Goal: Task Accomplishment & Management: Complete application form

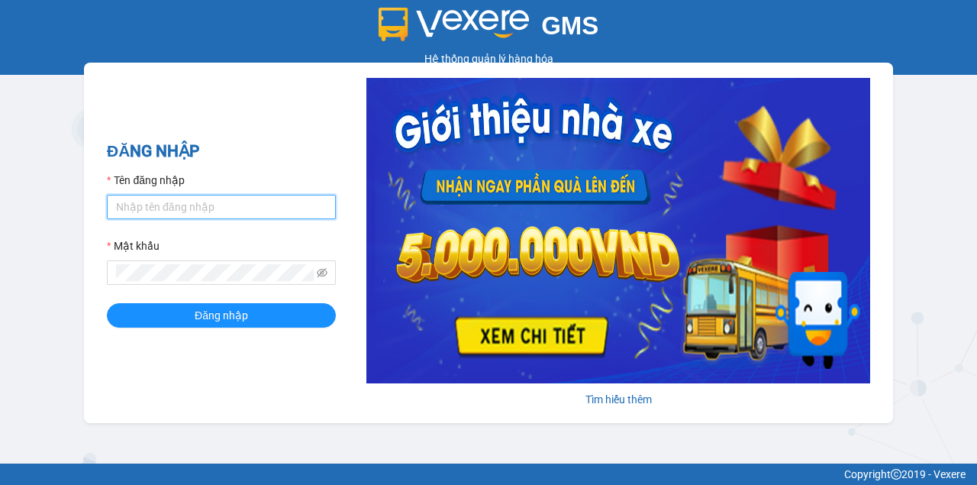
click at [260, 211] on input "Tên đăng nhập" at bounding box center [221, 207] width 229 height 24
type input "nhuml.quochoang"
click at [107, 303] on button "Đăng nhập" at bounding box center [221, 315] width 229 height 24
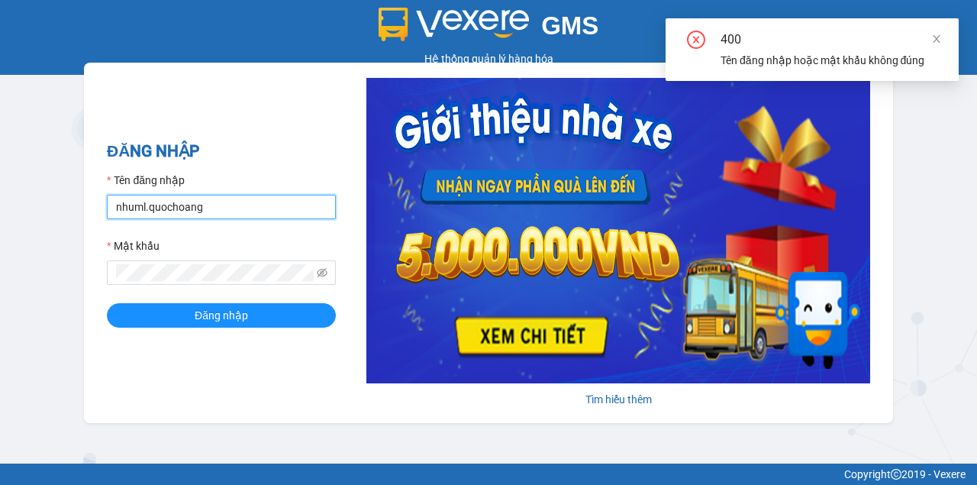
click at [278, 208] on input "nhuml.quochoang" at bounding box center [221, 207] width 229 height 24
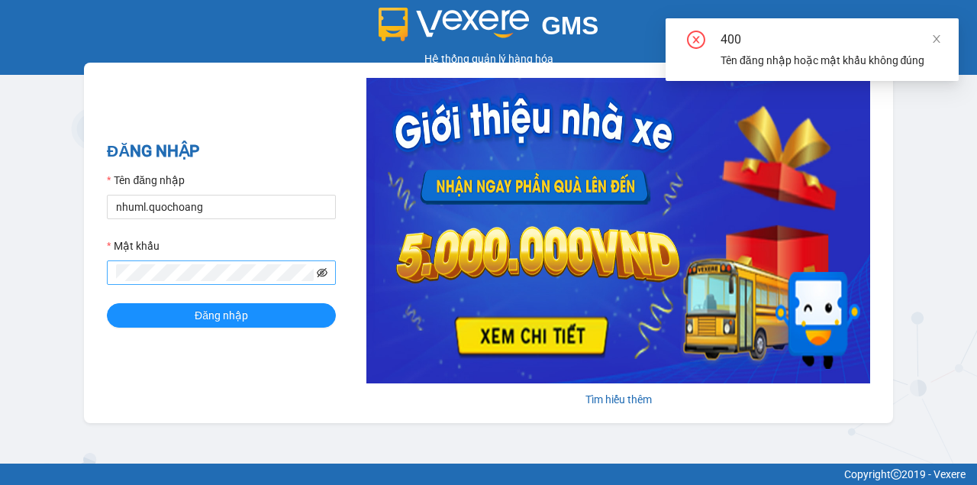
click at [321, 270] on icon "eye-invisible" at bounding box center [322, 272] width 11 height 9
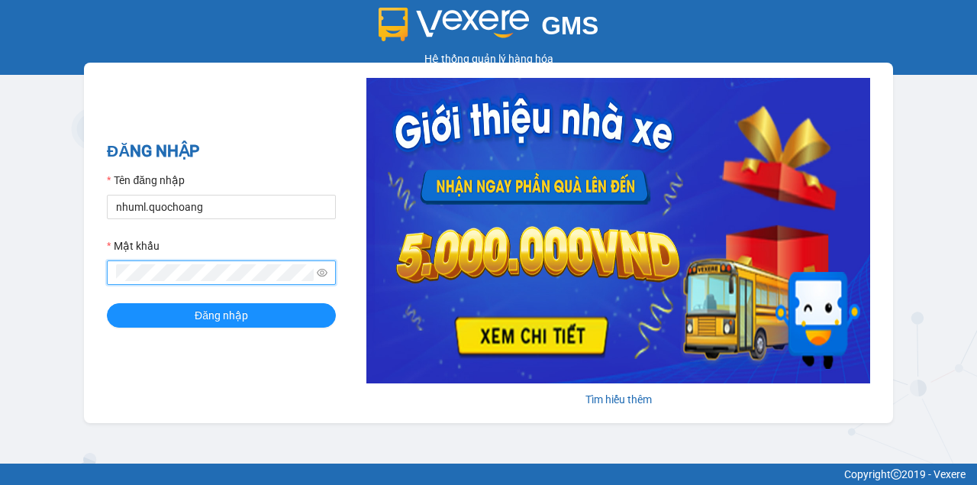
click at [107, 303] on button "Đăng nhập" at bounding box center [221, 315] width 229 height 24
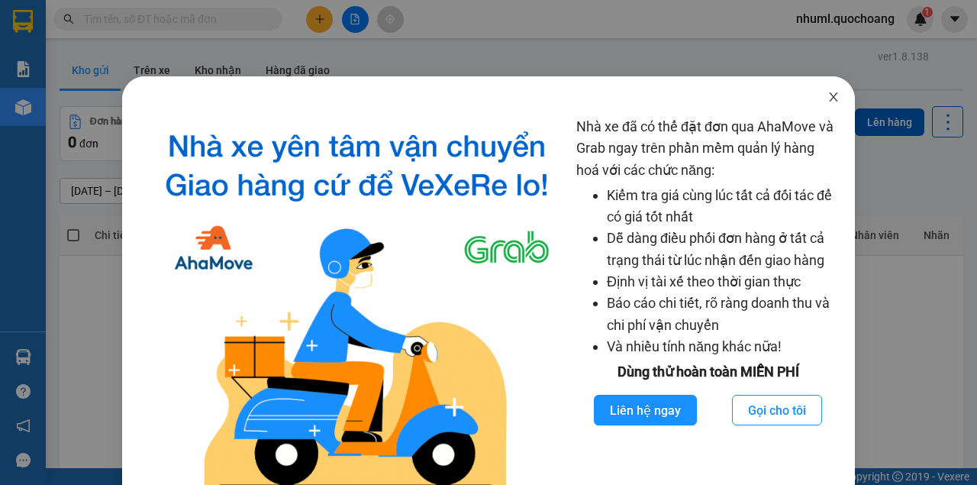
click at [828, 103] on icon "close" at bounding box center [834, 97] width 12 height 12
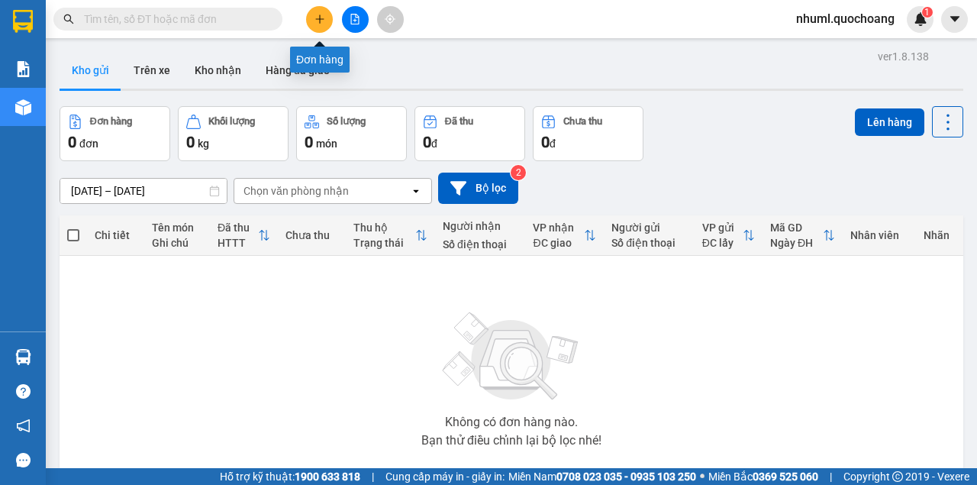
click at [315, 14] on icon "plus" at bounding box center [320, 19] width 11 height 11
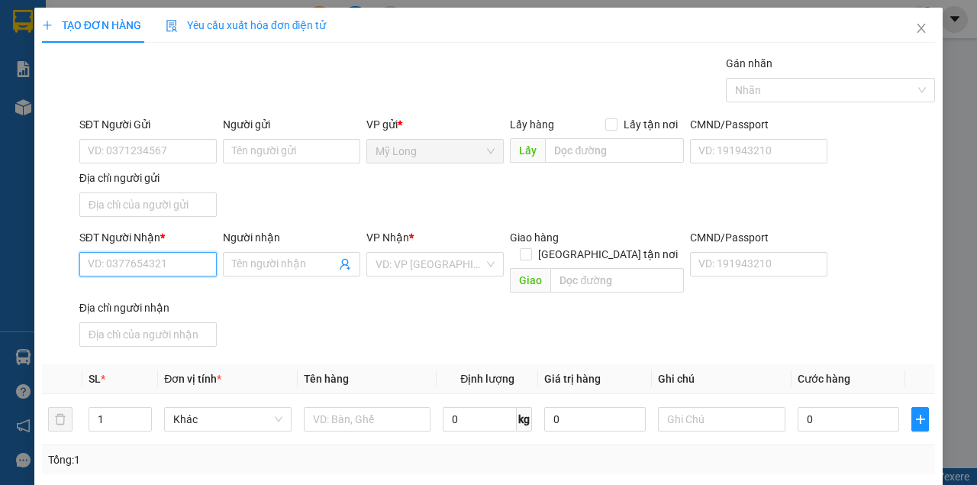
click at [189, 264] on input "SĐT Người Nhận *" at bounding box center [147, 264] width 137 height 24
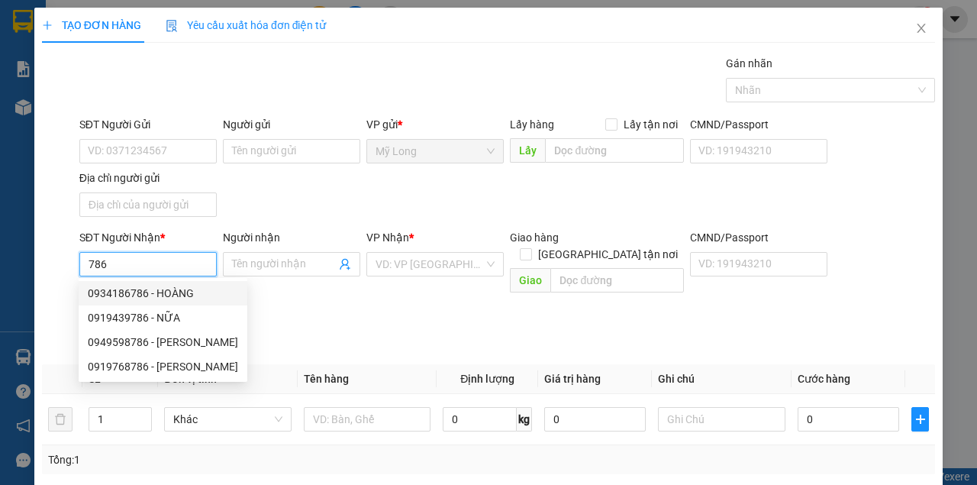
click at [231, 299] on div "0934186786 - HOÀNG" at bounding box center [163, 293] width 150 height 17
type input "0934186786"
type input "HOÀNG"
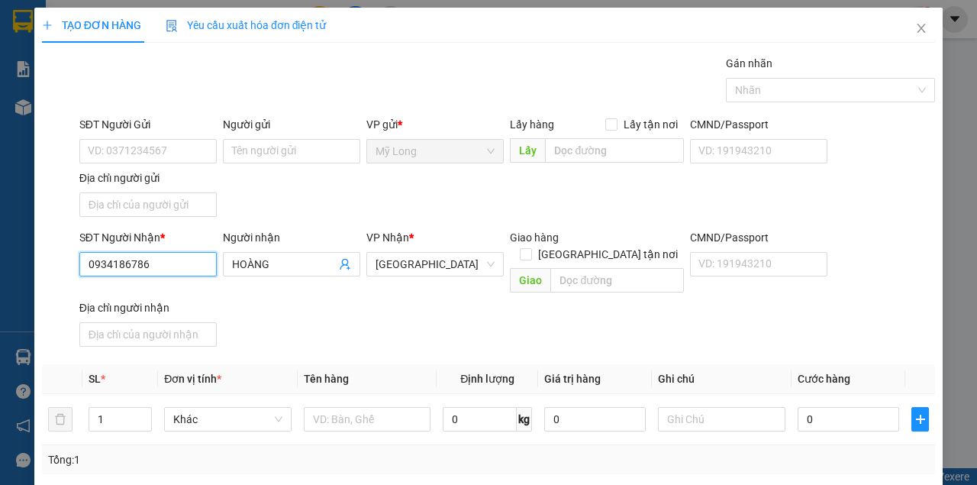
type input "0934186786"
click at [196, 275] on div "SĐT Người Nhận * 0934186786 0934186786" at bounding box center [147, 255] width 137 height 53
click at [295, 256] on input "HOÀNG" at bounding box center [284, 264] width 104 height 17
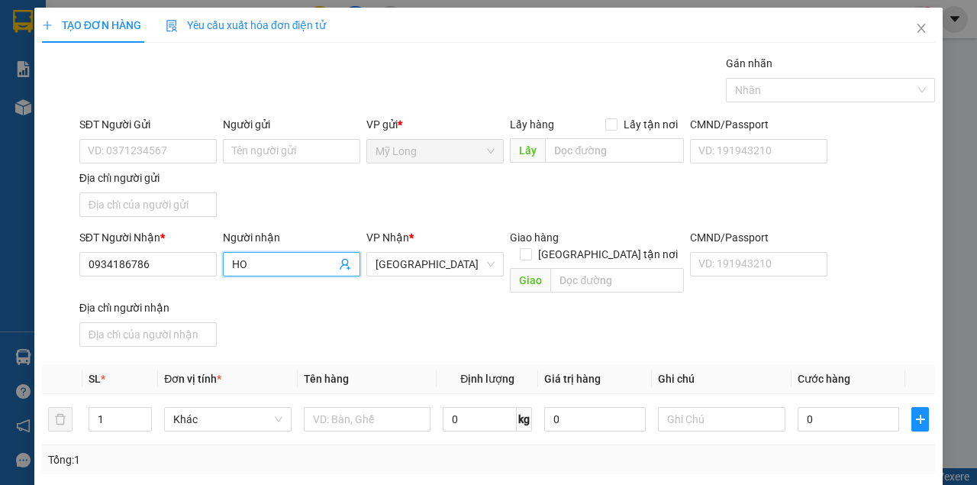
type input "H"
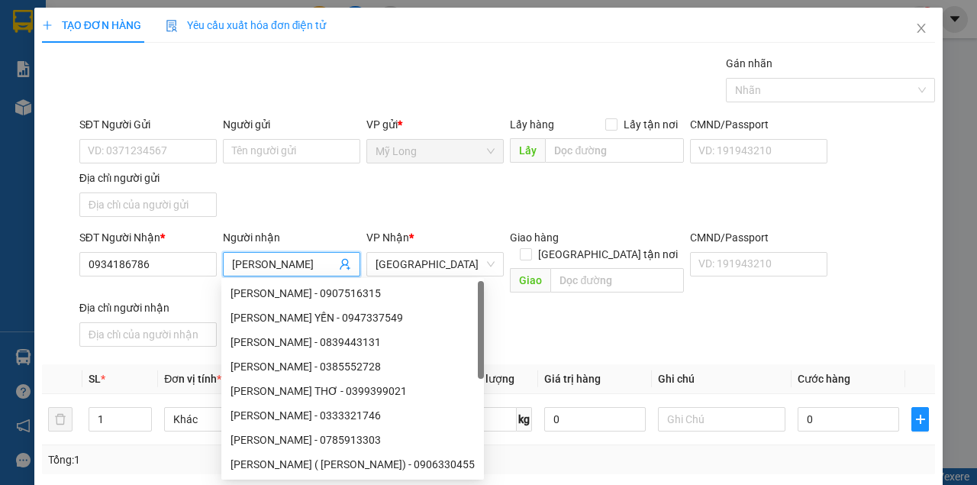
scroll to position [0, 27]
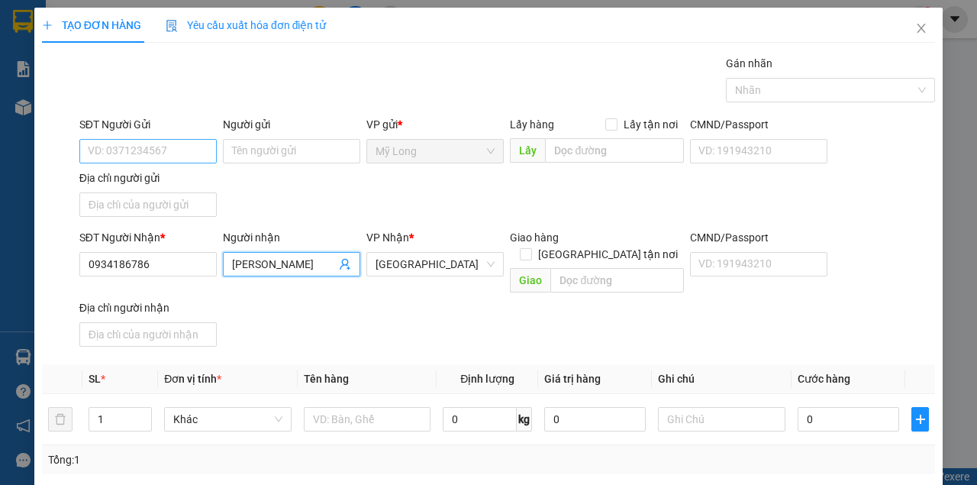
type input "[PERSON_NAME]"
click at [135, 144] on input "SĐT Người Gửi" at bounding box center [147, 151] width 137 height 24
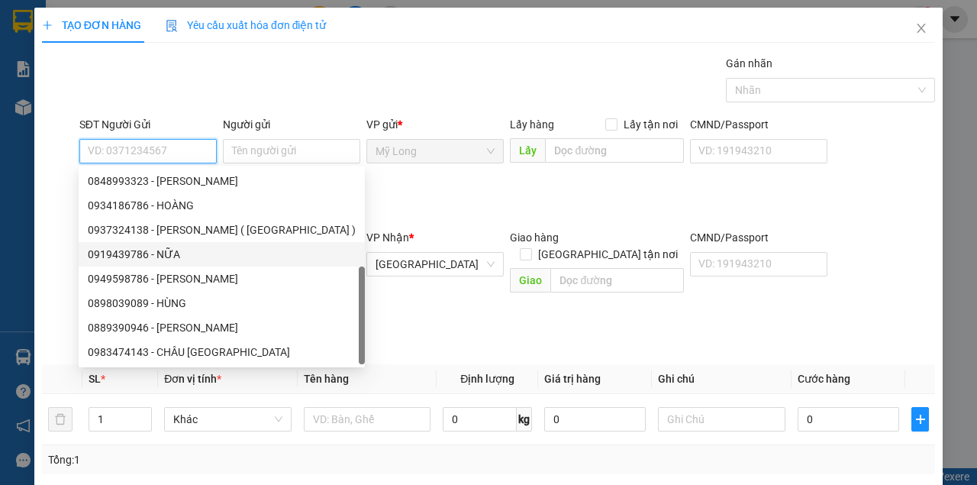
scroll to position [49, 0]
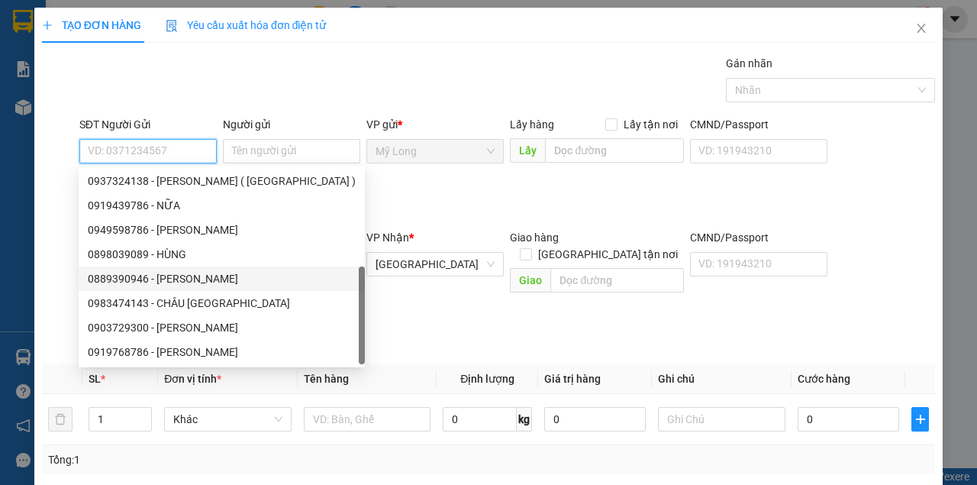
click at [205, 273] on div "0889390946 - [PERSON_NAME]" at bounding box center [222, 278] width 268 height 17
type input "0889390946"
type input "[PERSON_NAME]"
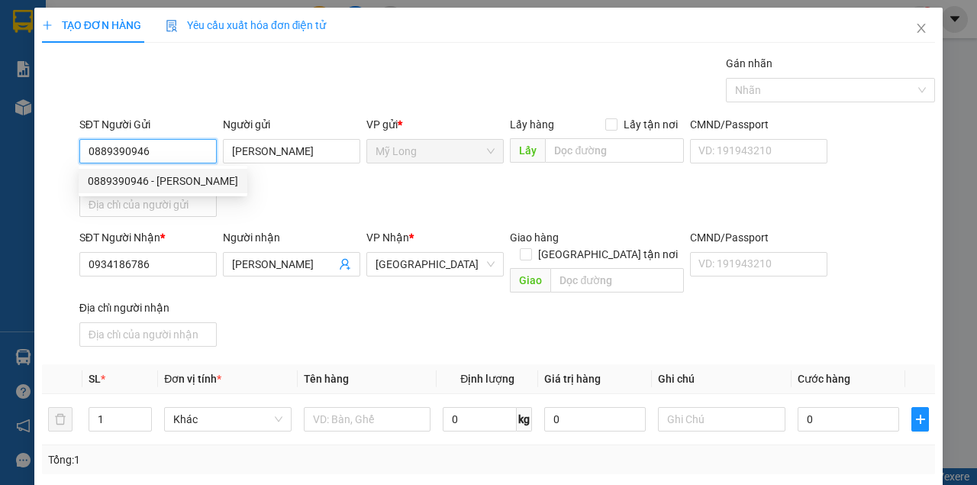
scroll to position [0, 0]
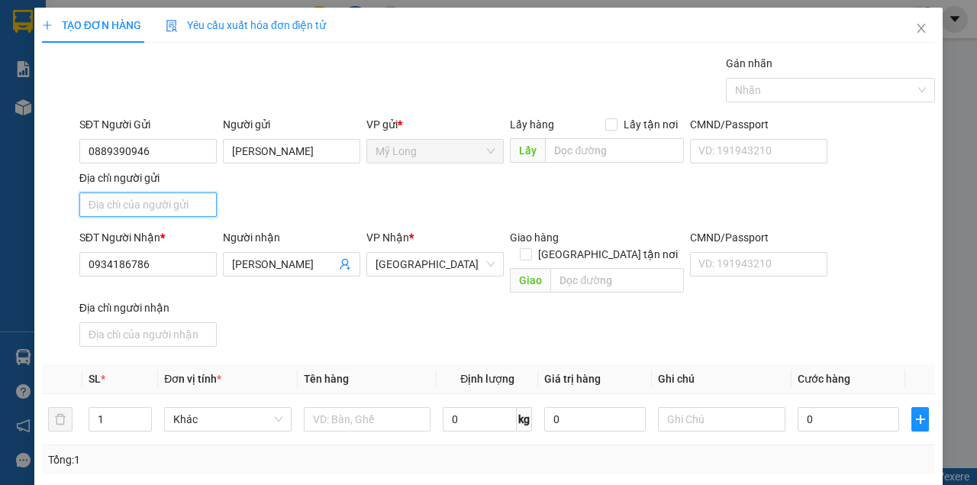
click at [162, 205] on input "Địa chỉ người gửi" at bounding box center [147, 204] width 137 height 24
type input "TỔ 9 ẤP MỸ LONG 1 [GEOGRAPHIC_DATA]"
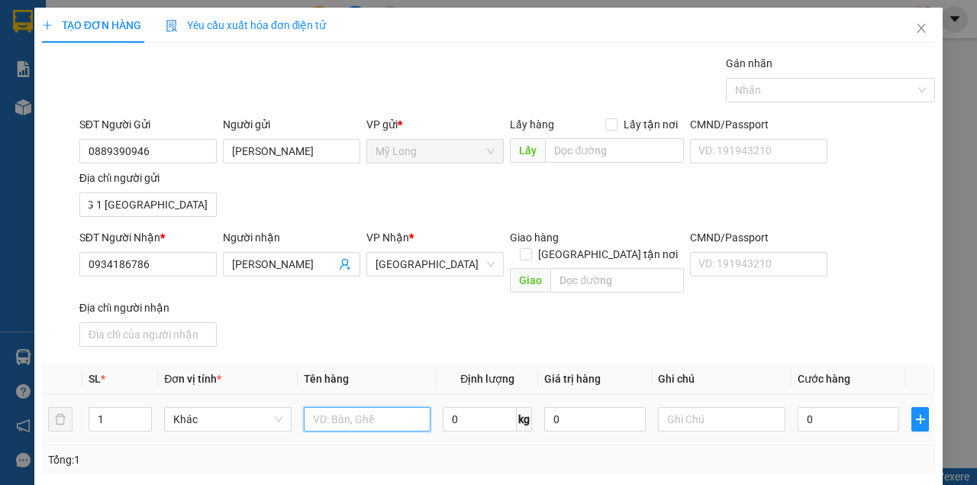
scroll to position [0, 0]
click at [376, 407] on input "text" at bounding box center [367, 419] width 127 height 24
type input "THÙNG"
click at [145, 411] on span "up" at bounding box center [143, 415] width 9 height 9
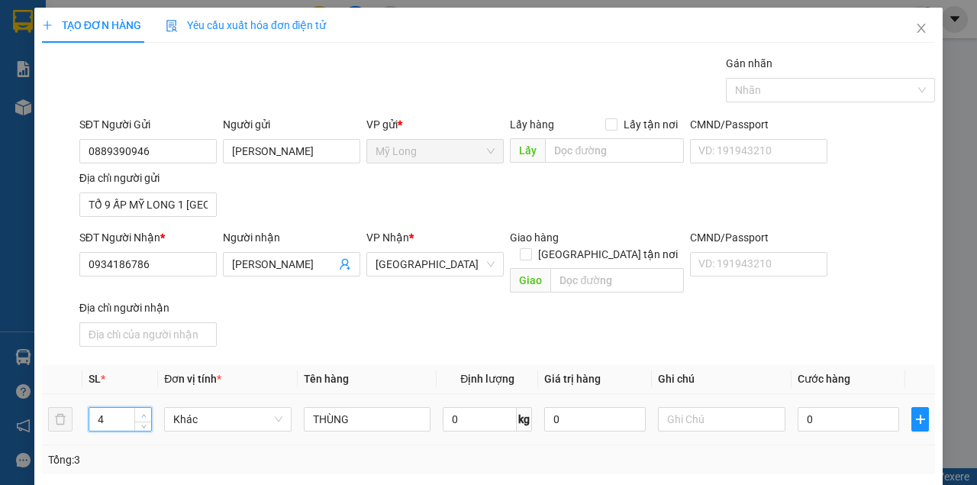
click at [145, 413] on icon "up" at bounding box center [143, 415] width 5 height 5
type input "5"
click at [145, 413] on icon "up" at bounding box center [143, 415] width 5 height 5
click at [878, 407] on input "0" at bounding box center [849, 419] width 102 height 24
type input "6"
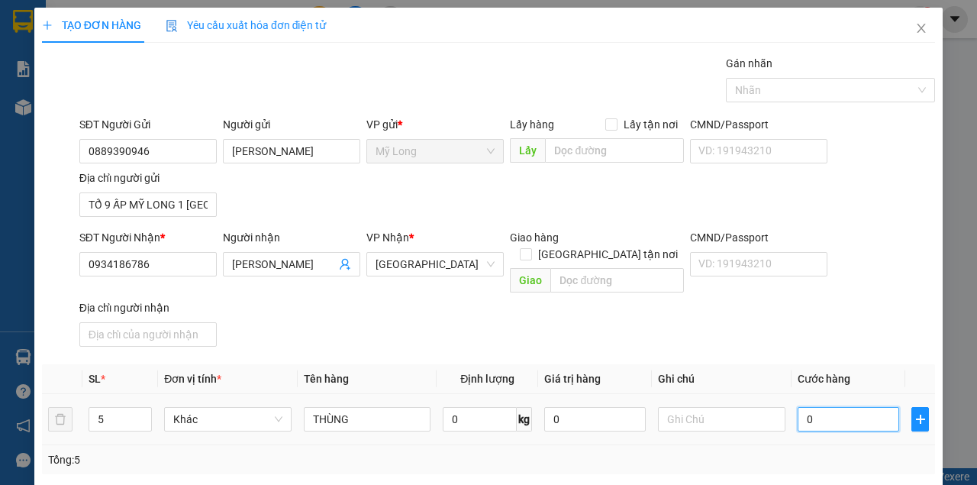
type input "6"
type input "60"
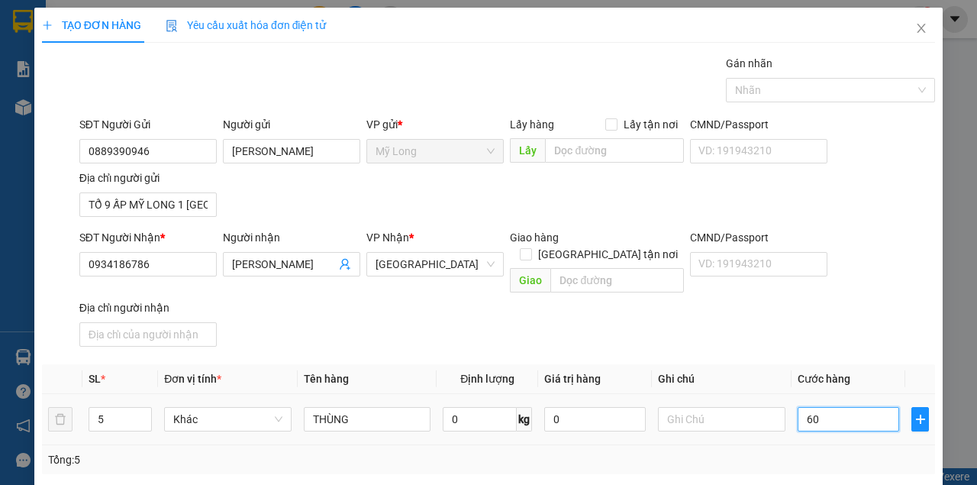
type input "600"
type input "60"
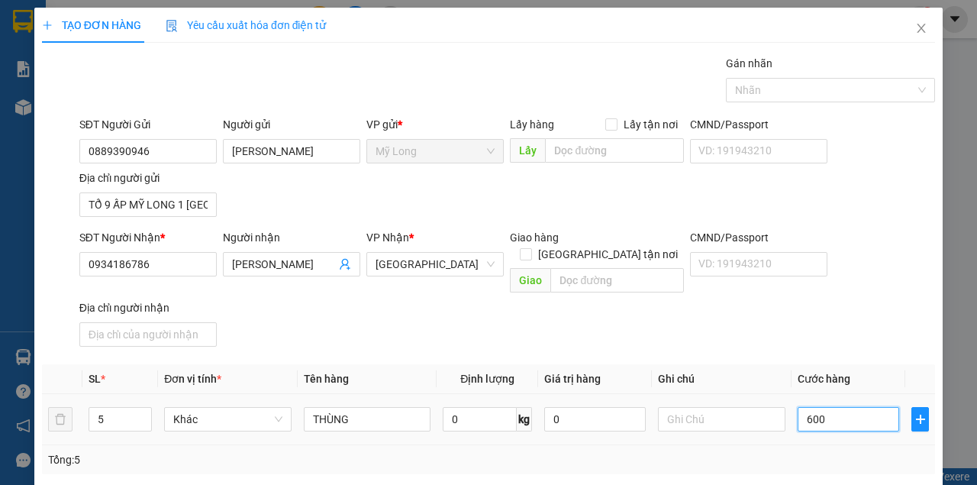
type input "60"
type input "6"
type input "0"
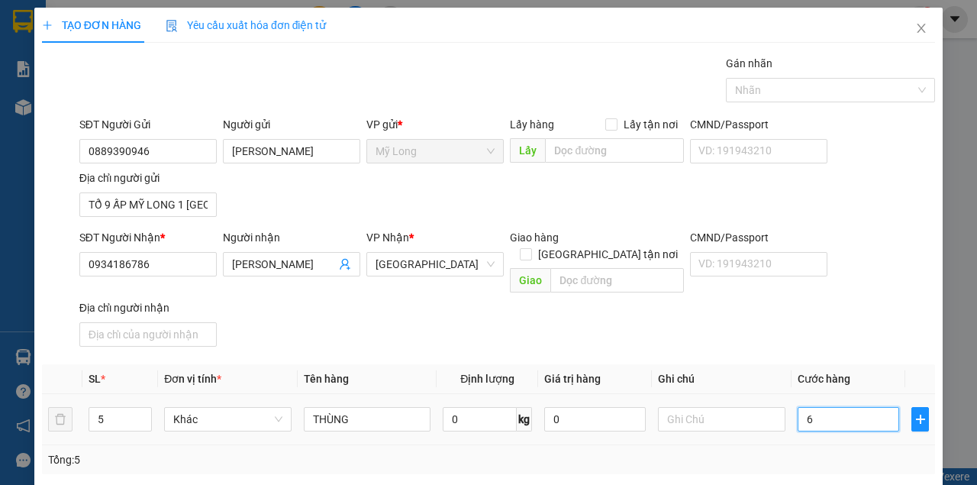
type input "0"
click at [798, 407] on input "0" at bounding box center [849, 419] width 102 height 24
type input "30"
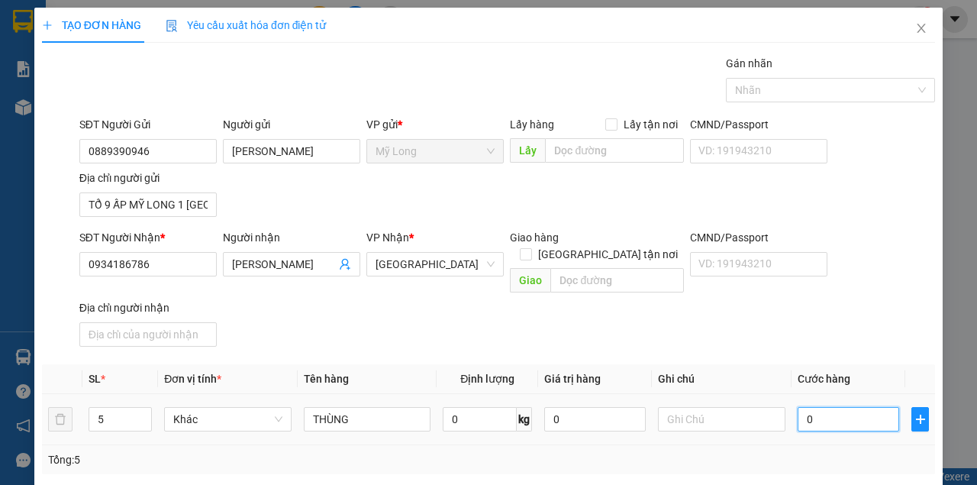
type input "30"
type input "300"
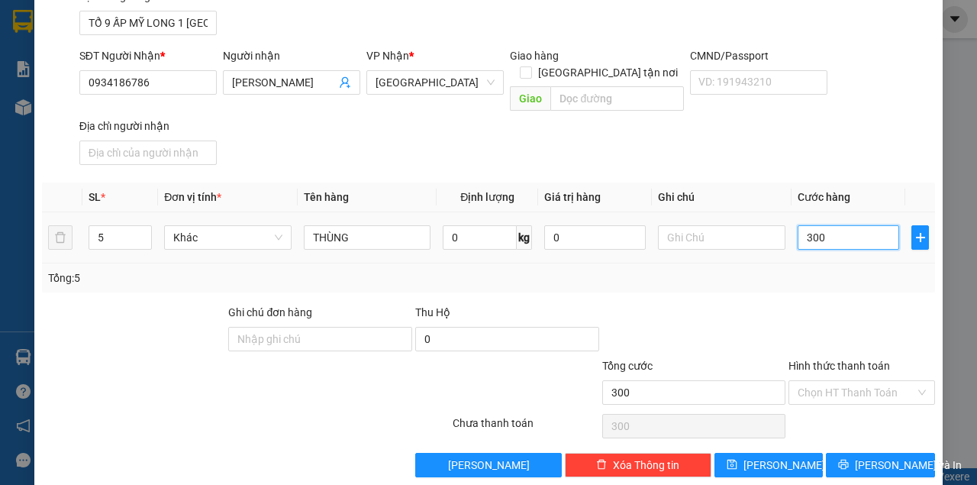
scroll to position [183, 0]
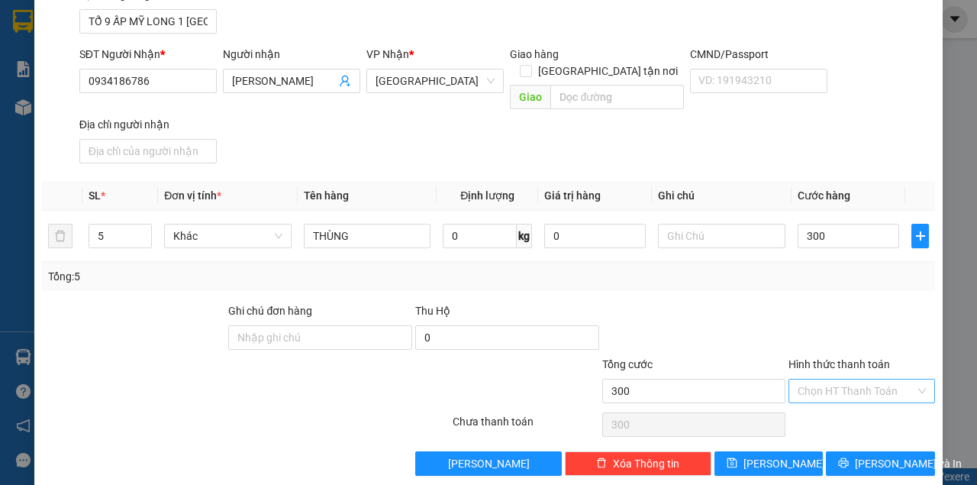
type input "300.000"
click at [867, 379] on input "Hình thức thanh toán" at bounding box center [857, 390] width 118 height 23
click at [849, 405] on div "Tại văn phòng" at bounding box center [855, 402] width 127 height 17
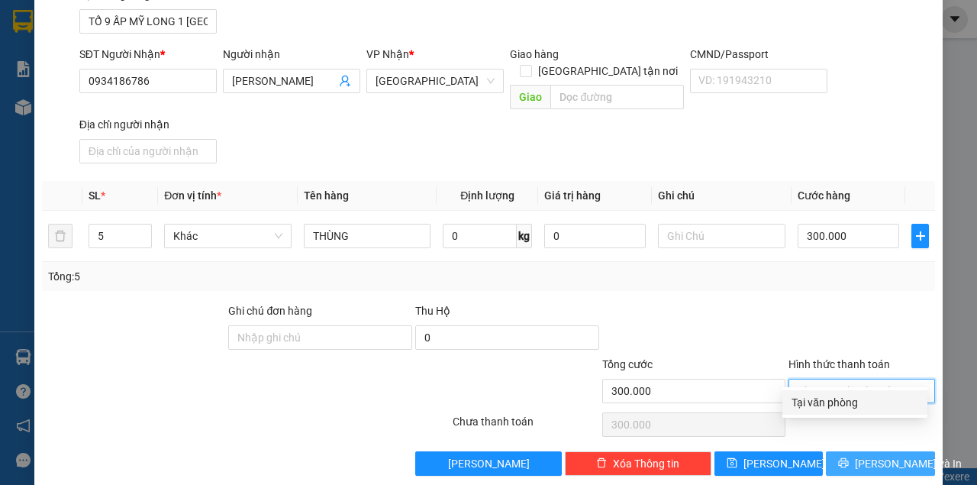
type input "0"
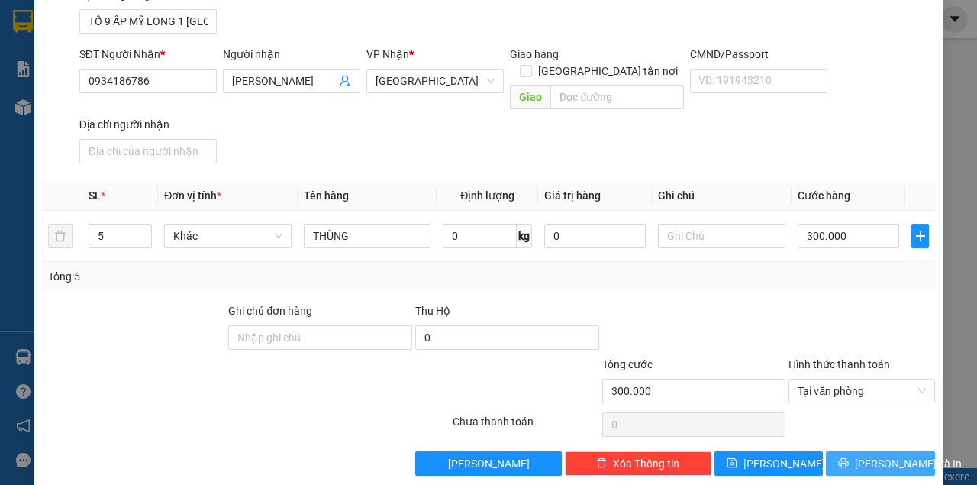
click at [879, 455] on span "[PERSON_NAME] và In" at bounding box center [908, 463] width 107 height 17
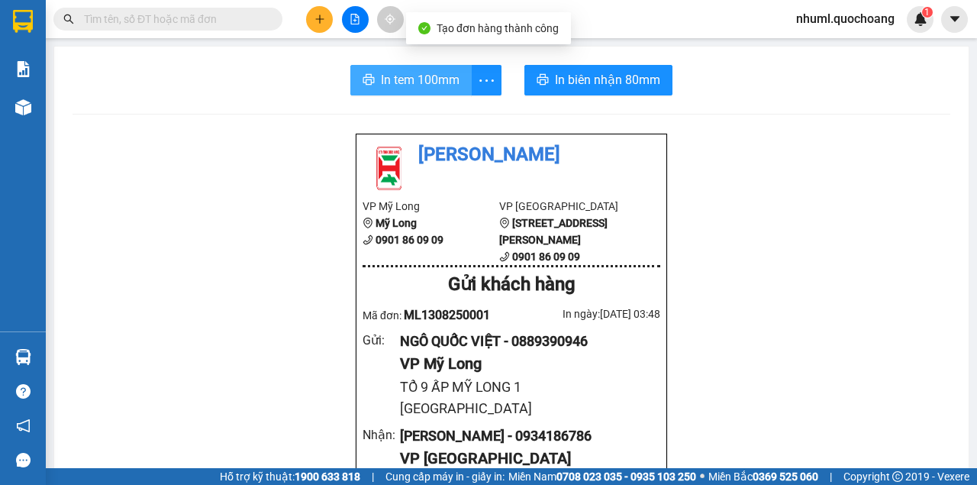
click at [429, 73] on span "In tem 100mm" at bounding box center [420, 79] width 79 height 19
